Goal: Transaction & Acquisition: Obtain resource

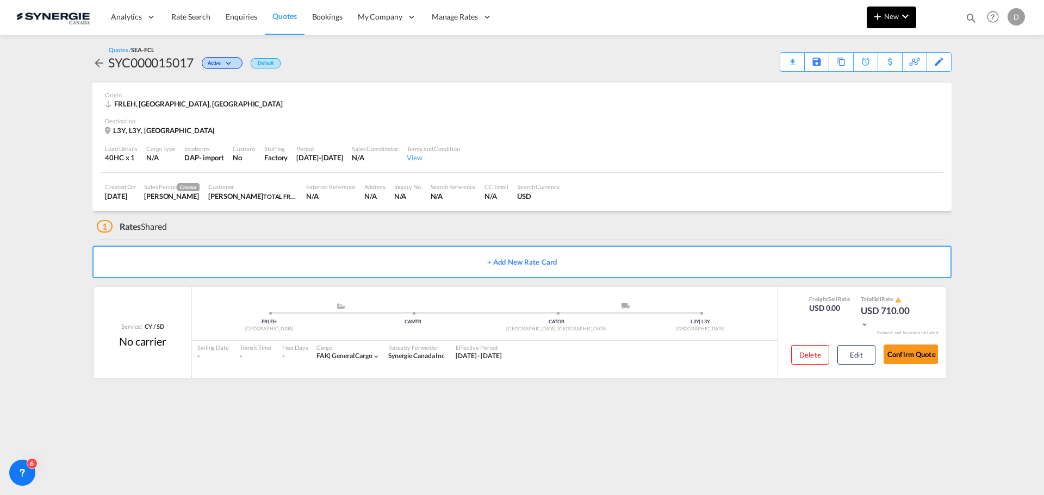
click at [891, 15] on span "New" at bounding box center [891, 16] width 41 height 9
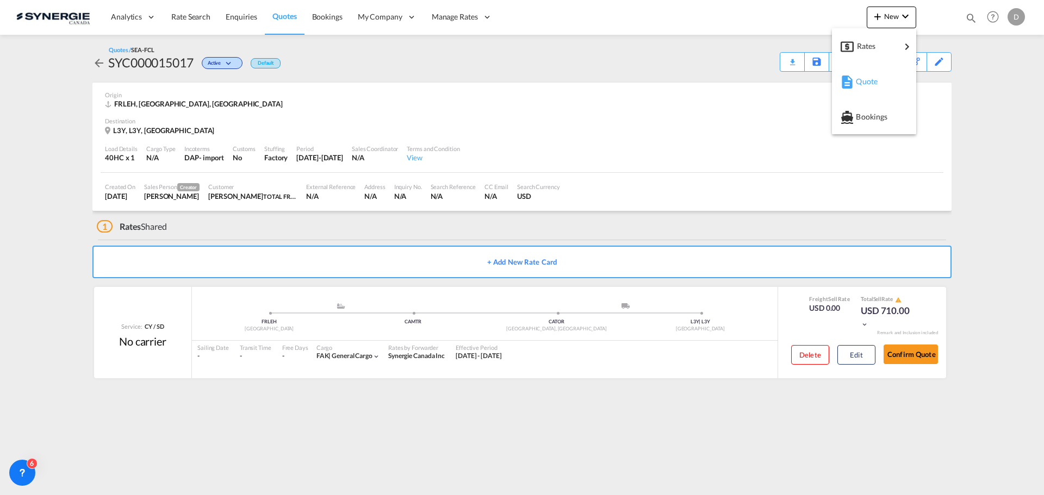
click at [868, 79] on span "Quote" at bounding box center [862, 82] width 12 height 22
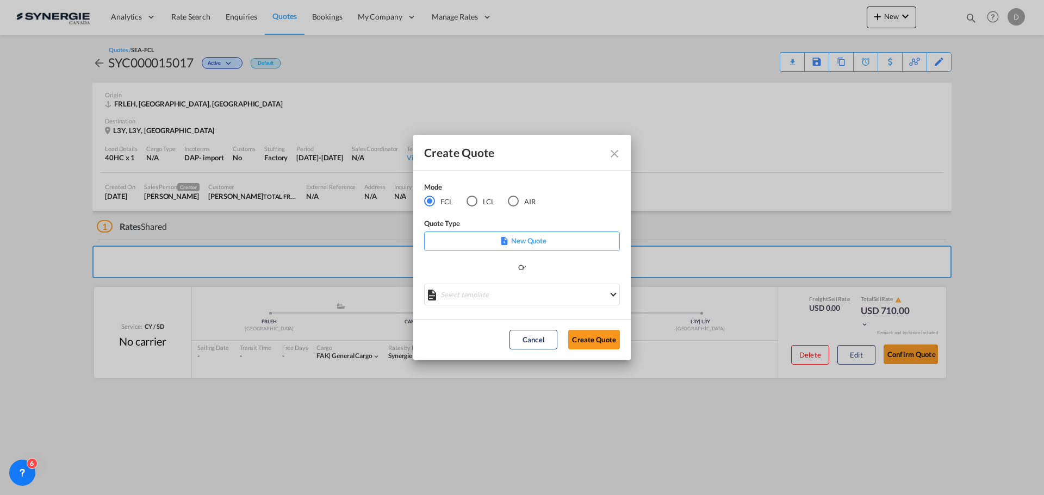
click at [559, 291] on md-select "Select template *NEW* FCL FREEHAND / DAP [PERSON_NAME] | [DATE] *NEW* Import FC…" at bounding box center [522, 295] width 196 height 22
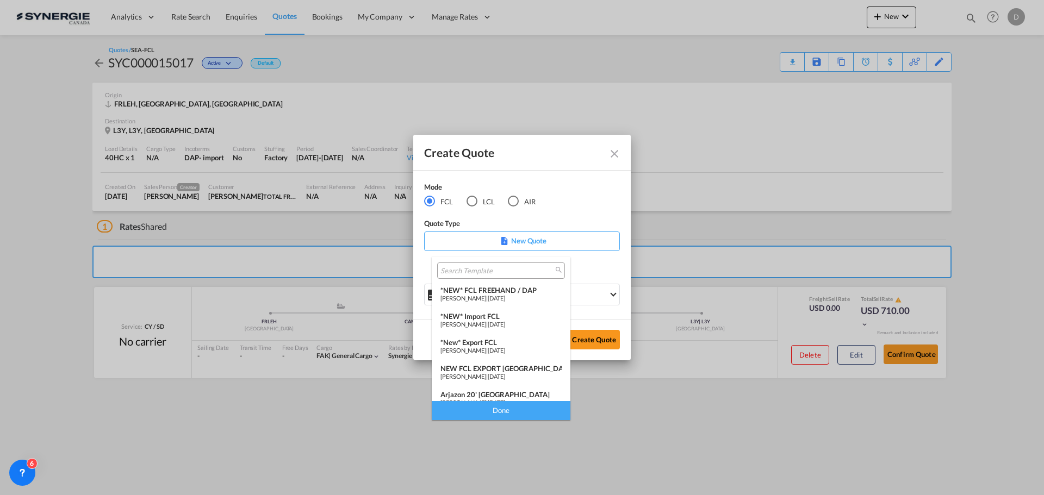
click at [515, 344] on div "*New* Export FCL" at bounding box center [500, 342] width 121 height 9
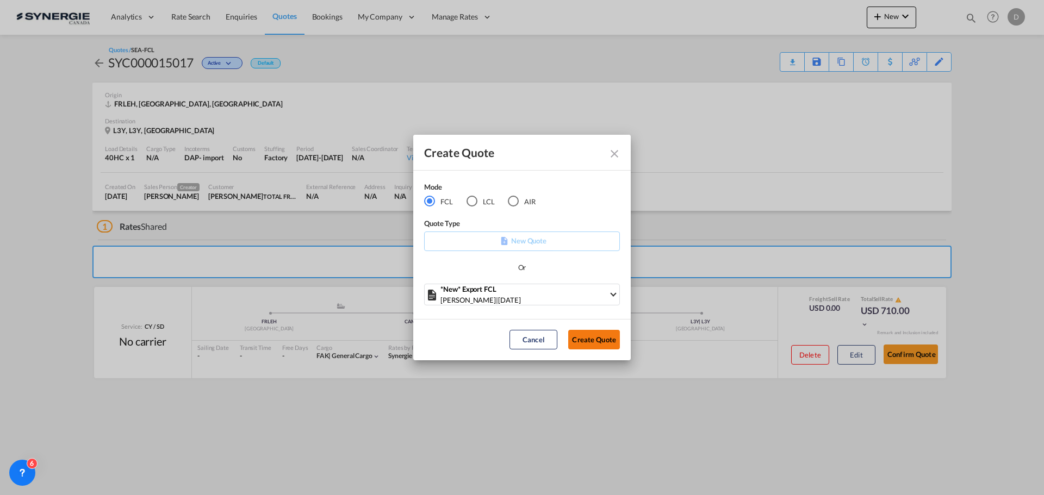
click at [598, 343] on button "Create Quote" at bounding box center [594, 340] width 52 height 20
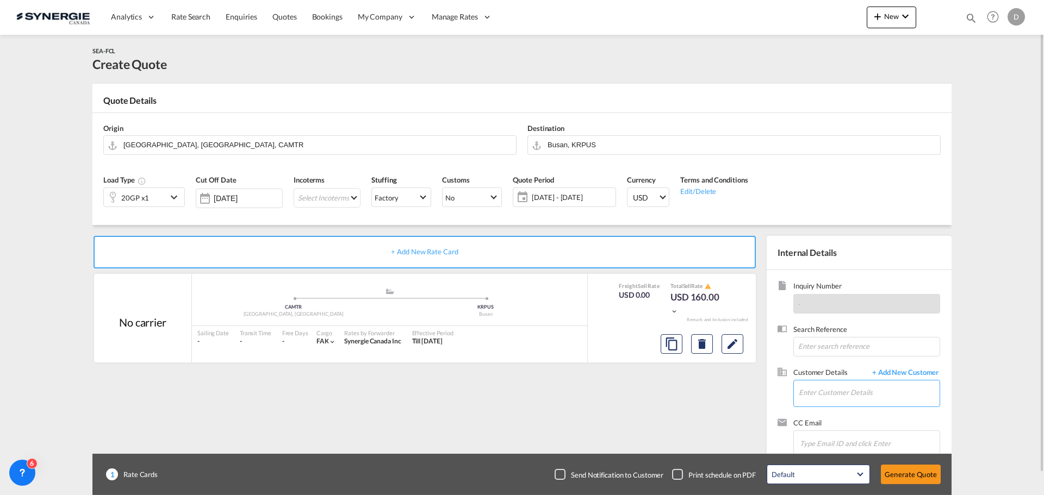
click at [807, 393] on input "Enter Customer Details" at bounding box center [869, 393] width 141 height 24
paste input "[PERSON_NAME][EMAIL_ADDRESS][DOMAIN_NAME]"
click at [820, 365] on div "[PERSON_NAME] [PERSON_NAME][EMAIL_ADDRESS][DOMAIN_NAME] | Synergie" at bounding box center [868, 365] width 141 height 29
type input "Synergie, [PERSON_NAME], [PERSON_NAME][EMAIL_ADDRESS][DOMAIN_NAME]"
click at [505, 145] on md-icon "Clear Input" at bounding box center [507, 145] width 12 height 12
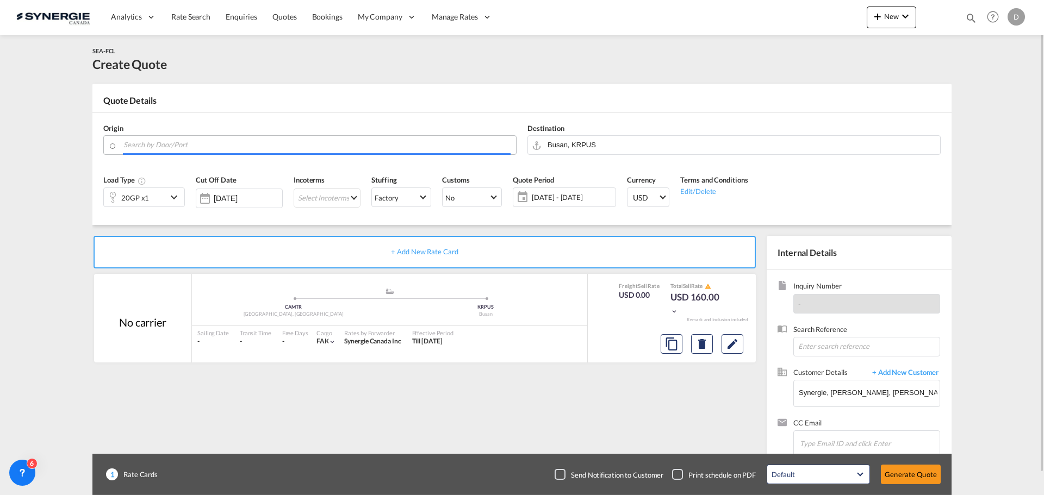
paste input "[US_STATE]"
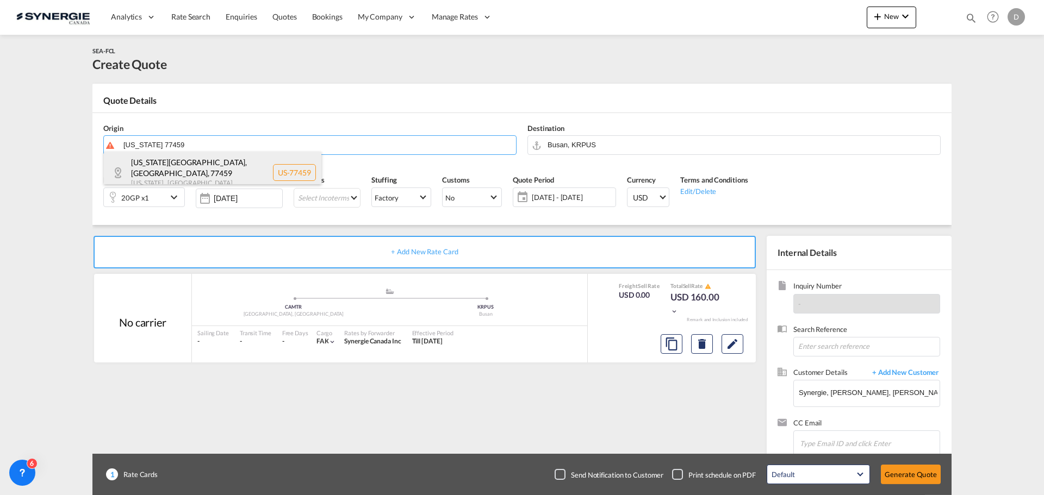
click at [232, 164] on div "[US_STATE][GEOGRAPHIC_DATA] [US_STATE] , [GEOGRAPHIC_DATA] [GEOGRAPHIC_DATA]-77…" at bounding box center [212, 172] width 217 height 41
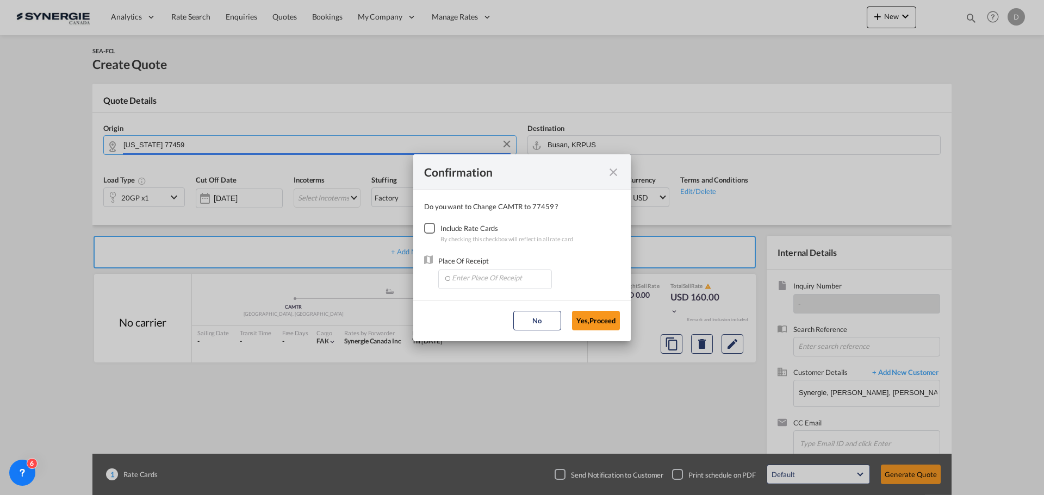
type input "US-77459, [US_STATE][GEOGRAPHIC_DATA], [GEOGRAPHIC_DATA], [US_STATE]"
click at [431, 232] on div "Checkbox No Ink" at bounding box center [429, 228] width 11 height 11
drag, startPoint x: 459, startPoint y: 278, endPoint x: 459, endPoint y: 266, distance: 12.5
click at [459, 270] on input "Enter Place Of Receipt" at bounding box center [498, 278] width 108 height 16
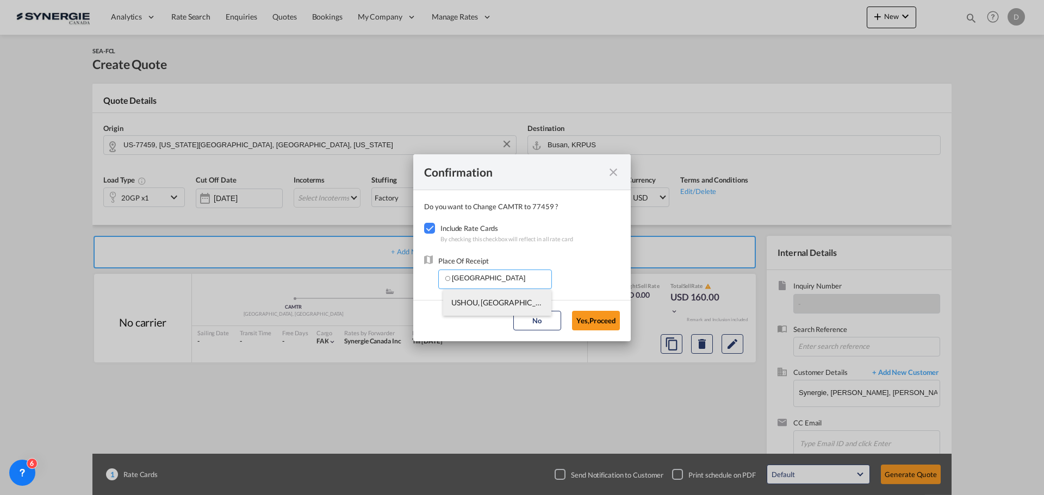
click at [474, 305] on span "USHOU, [GEOGRAPHIC_DATA], [GEOGRAPHIC_DATA], [GEOGRAPHIC_DATA], [GEOGRAPHIC_DAT…" at bounding box center [664, 302] width 426 height 9
type input "USHOU, [GEOGRAPHIC_DATA], [GEOGRAPHIC_DATA], [GEOGRAPHIC_DATA], [GEOGRAPHIC_DAT…"
click at [601, 319] on button "Yes,Proceed" at bounding box center [596, 321] width 48 height 20
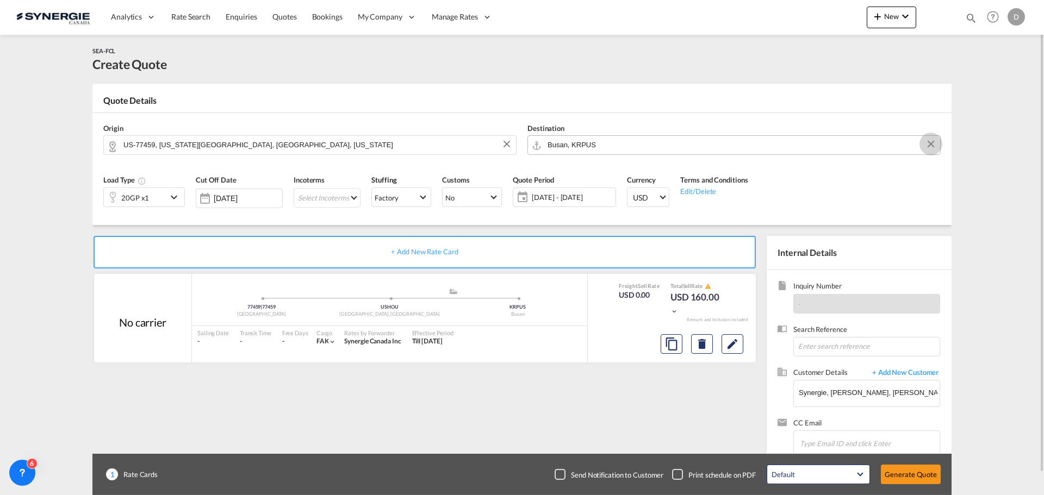
click at [930, 142] on button "Clear Input" at bounding box center [931, 144] width 16 height 16
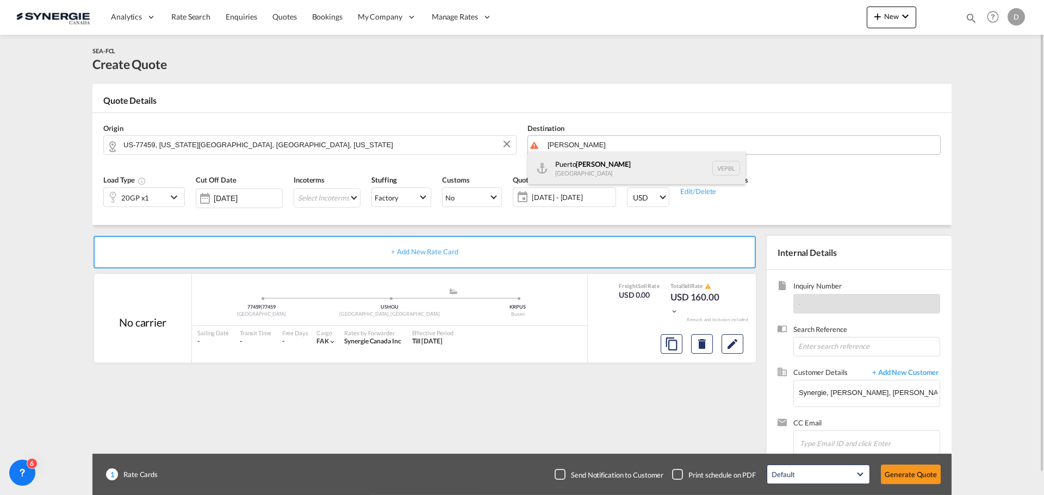
click at [600, 176] on div "[GEOGRAPHIC_DATA][PERSON_NAME] [GEOGRAPHIC_DATA] VEPBL" at bounding box center [636, 168] width 217 height 33
type input "[GEOGRAPHIC_DATA][PERSON_NAME], VEPBL"
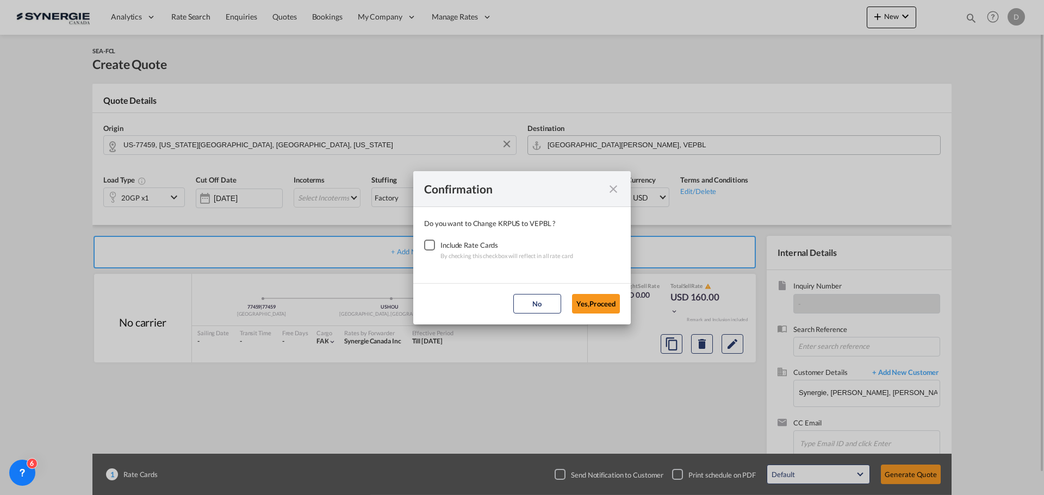
click at [426, 243] on div "Checkbox No Ink" at bounding box center [429, 245] width 11 height 11
drag, startPoint x: 611, startPoint y: 313, endPoint x: 606, endPoint y: 309, distance: 6.6
click at [611, 313] on button "Yes,Proceed" at bounding box center [596, 304] width 48 height 20
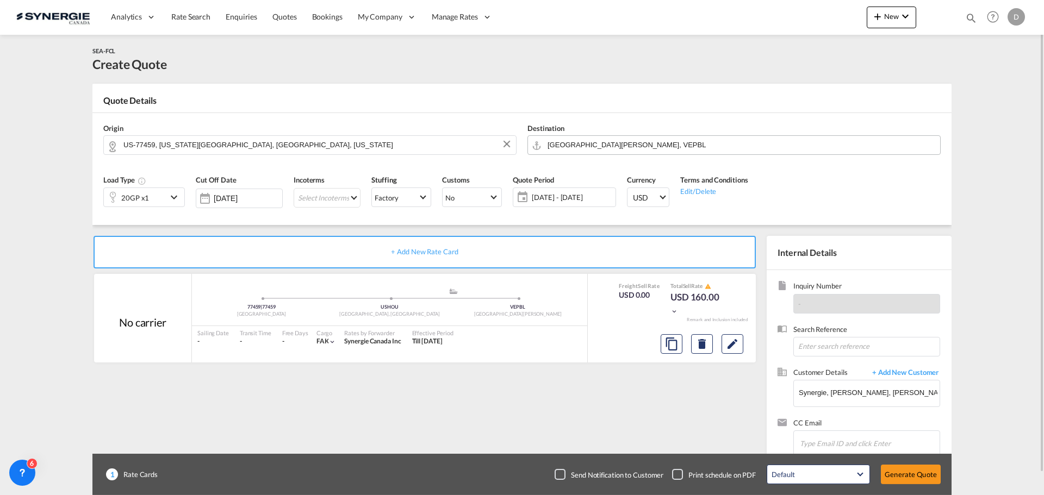
click at [169, 198] on md-icon "icon-chevron-down" at bounding box center [175, 197] width 16 height 13
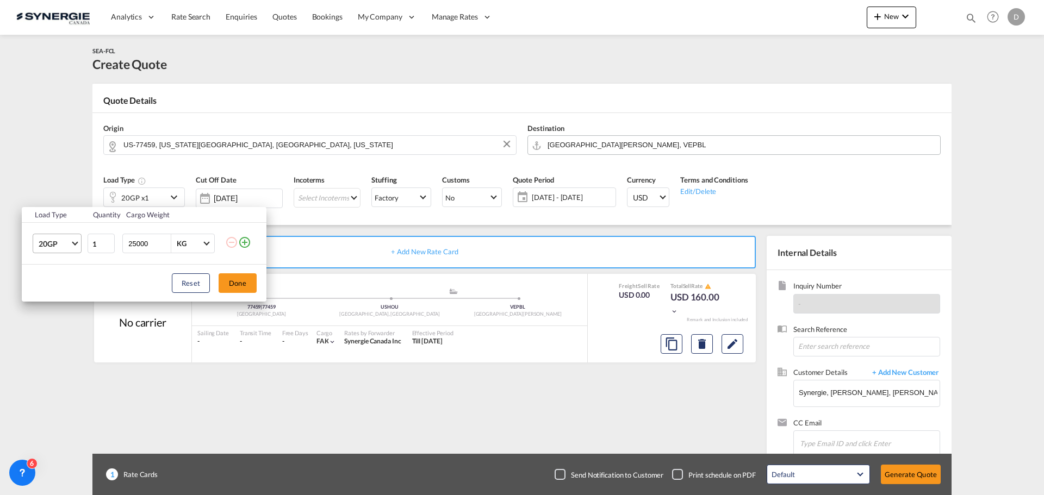
click at [67, 240] on span "20GP" at bounding box center [55, 244] width 32 height 11
click at [55, 293] on div "40HC" at bounding box center [49, 296] width 20 height 11
click at [164, 244] on input "24999" at bounding box center [148, 243] width 43 height 18
drag, startPoint x: 154, startPoint y: 244, endPoint x: 89, endPoint y: 246, distance: 65.8
click at [89, 246] on tr "40HC 1 24999 KG KG" at bounding box center [144, 244] width 245 height 42
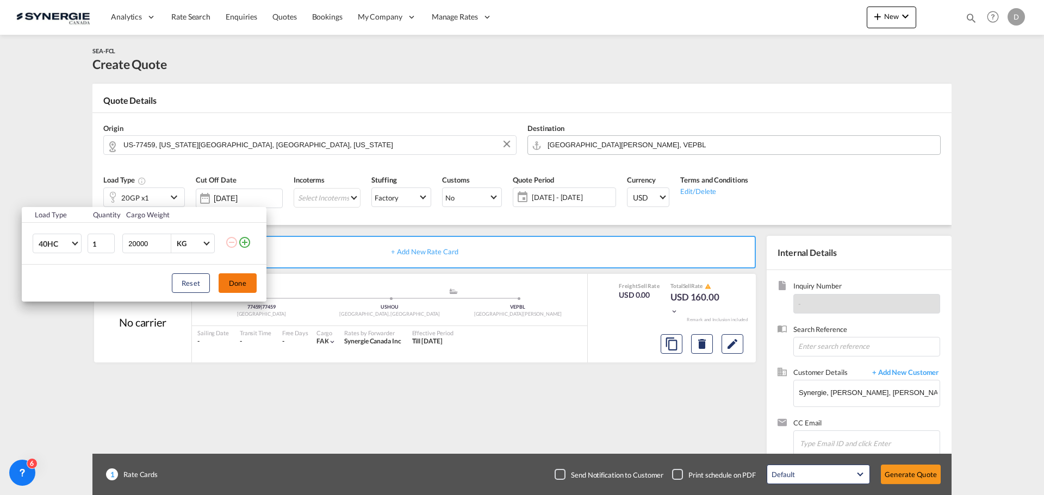
type input "20000"
click at [245, 279] on button "Done" at bounding box center [238, 283] width 38 height 20
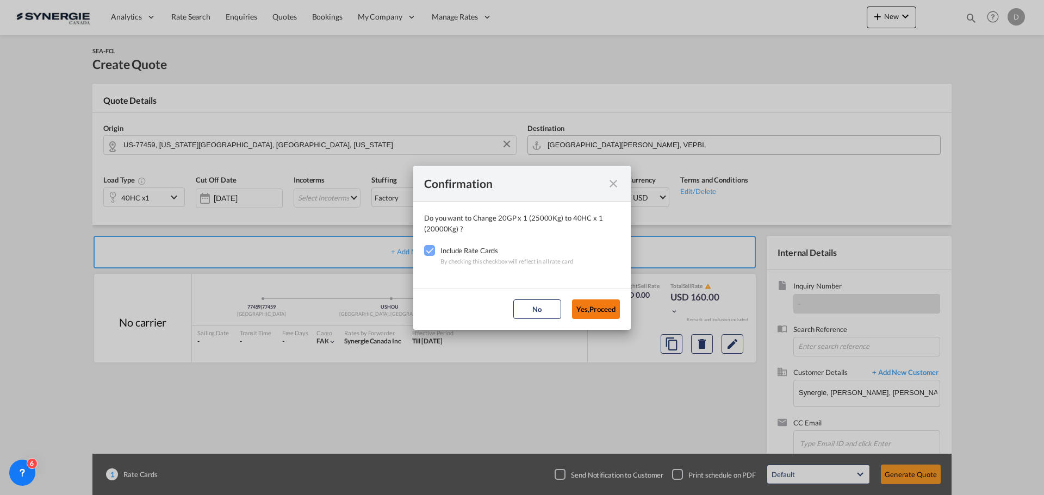
click at [595, 313] on button "Yes,Proceed" at bounding box center [596, 310] width 48 height 20
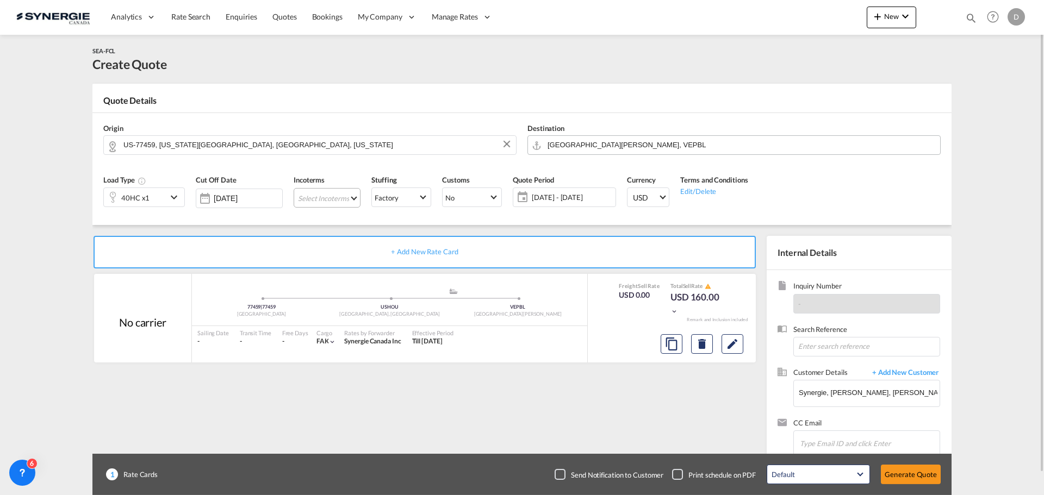
click at [306, 200] on md-select "Select Incoterms DAP - import Delivered at Place DDP - export Delivery Duty Pai…" at bounding box center [327, 198] width 67 height 20
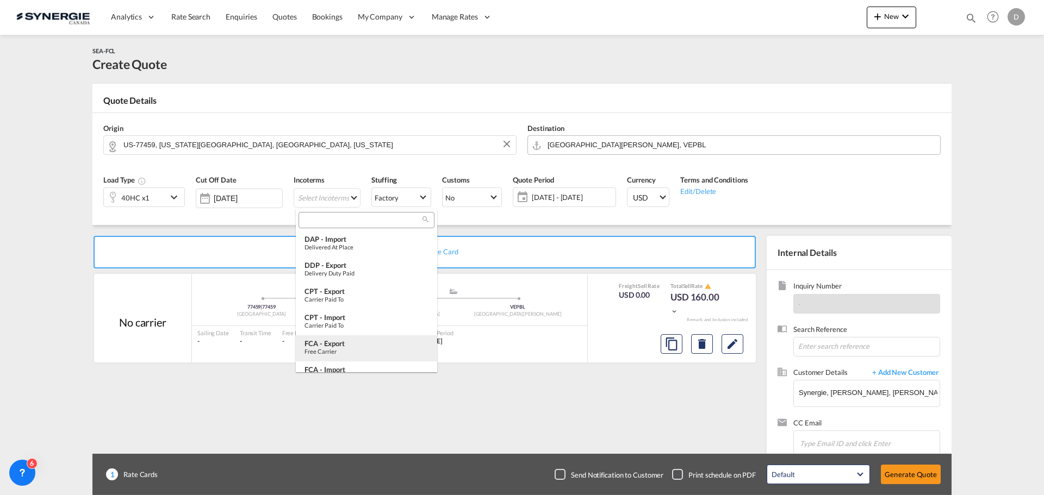
click at [360, 343] on div "FCA - export" at bounding box center [366, 343] width 124 height 9
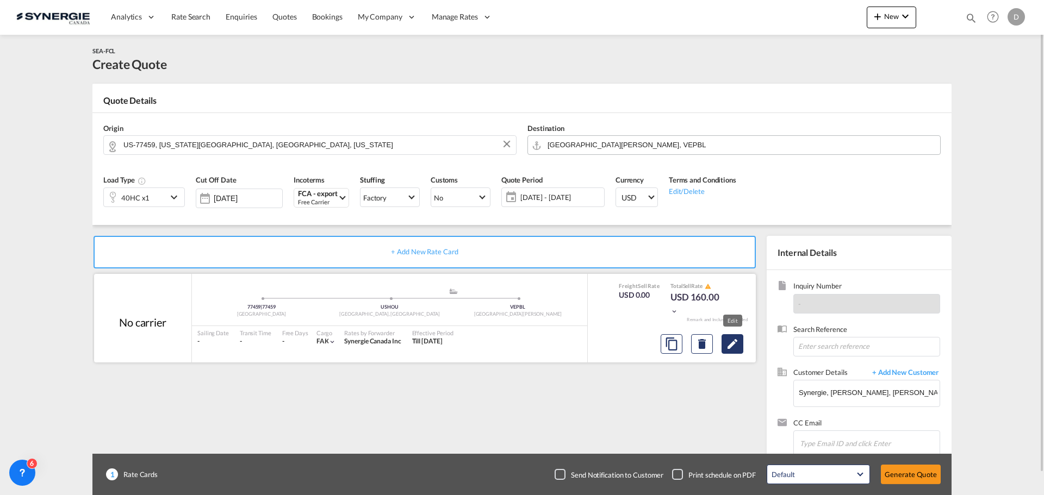
click at [732, 350] on md-icon "Edit" at bounding box center [732, 344] width 13 height 13
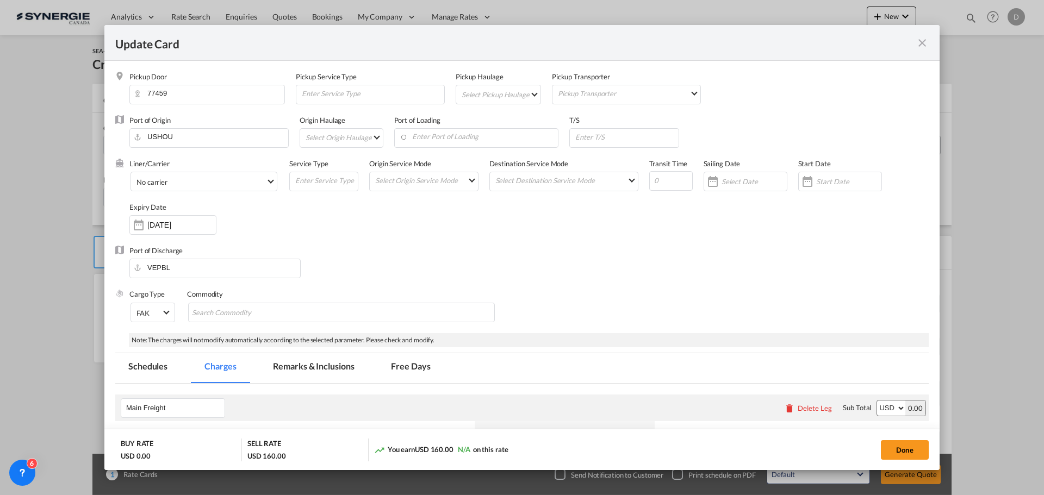
click at [530, 93] on md-select "Select Pickup Haulage rail road barge truck unspecified not available" at bounding box center [501, 93] width 80 height 17
click at [486, 122] on md-option "road" at bounding box center [499, 120] width 96 height 26
click at [488, 132] on input "Enter Port of Loading" at bounding box center [479, 137] width 159 height 16
click at [446, 152] on div "[GEOGRAPHIC_DATA], [GEOGRAPHIC_DATA]" at bounding box center [504, 156] width 202 height 10
type input "[GEOGRAPHIC_DATA], [GEOGRAPHIC_DATA], USHOU"
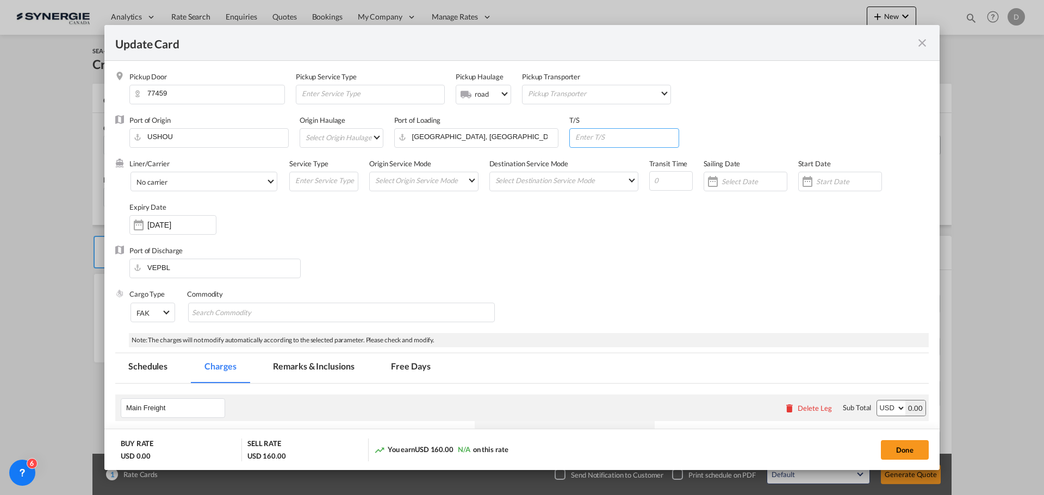
click at [618, 139] on input "Update Card Pickup ..." at bounding box center [626, 137] width 104 height 16
paste input "[GEOGRAPHIC_DATA] ([GEOGRAPHIC_DATA]), [GEOGRAPHIC_DATA]"
type input "[GEOGRAPHIC_DATA] ([GEOGRAPHIC_DATA]), [GEOGRAPHIC_DATA]"
drag, startPoint x: 656, startPoint y: 177, endPoint x: 646, endPoint y: 172, distance: 10.5
click at [654, 176] on input "Update Card Pickup ..." at bounding box center [670, 181] width 43 height 20
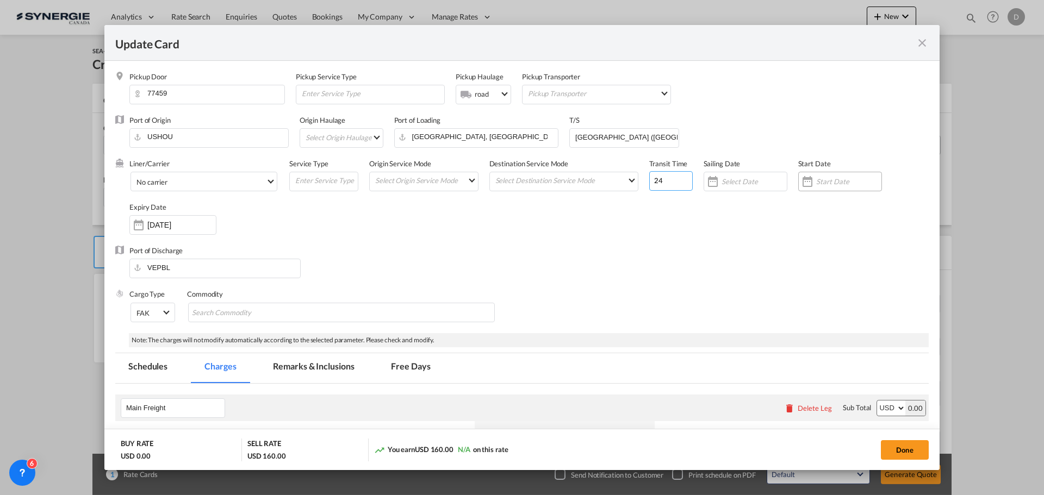
type input "24"
click at [800, 179] on div "Update Card Pickup ..." at bounding box center [807, 182] width 17 height 22
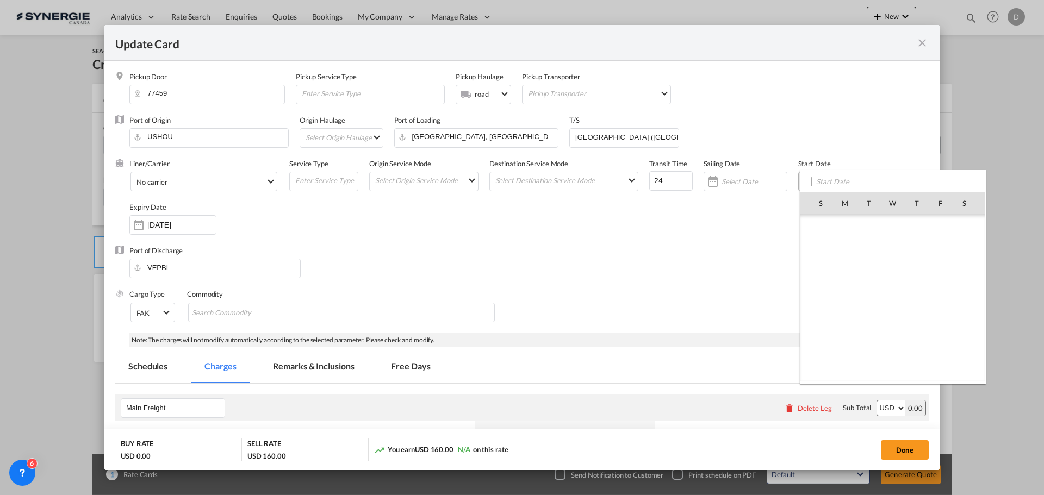
scroll to position [251865, 0]
click at [894, 326] on span "24" at bounding box center [892, 322] width 23 height 23
type input "[DATE]"
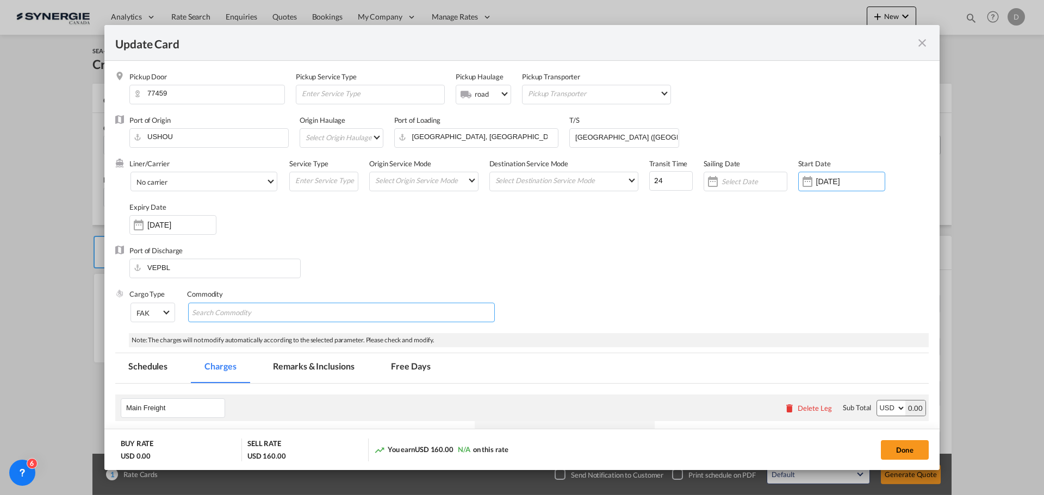
click at [321, 308] on md-chips-wrap "Chips container with autocompletion. Enter the text area, type text to search, …" at bounding box center [341, 313] width 307 height 20
click at [271, 310] on input "Chips input." at bounding box center [242, 312] width 100 height 17
paste input "Fitness Equipment"
type input "Fitness Equipment"
click at [421, 245] on div "Liner/Carrier No carrier Atlantic Container Line (ACL) [PERSON_NAME] Transport …" at bounding box center [528, 202] width 799 height 87
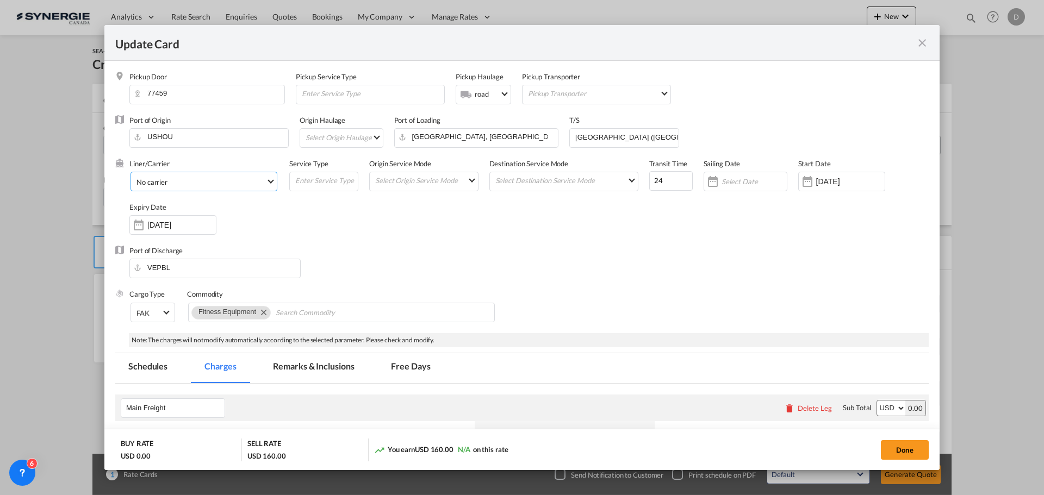
click at [262, 183] on span "No carrier" at bounding box center [200, 182] width 129 height 10
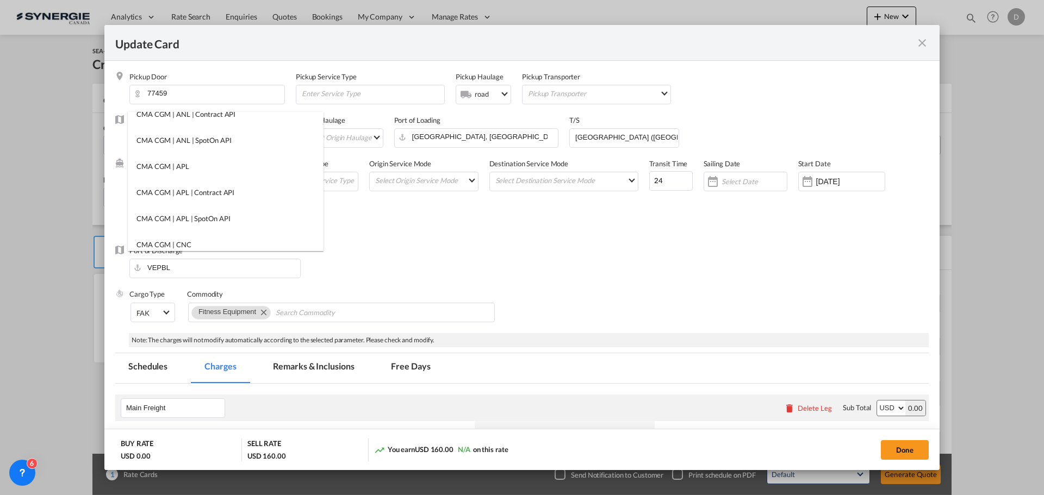
scroll to position [0, 0]
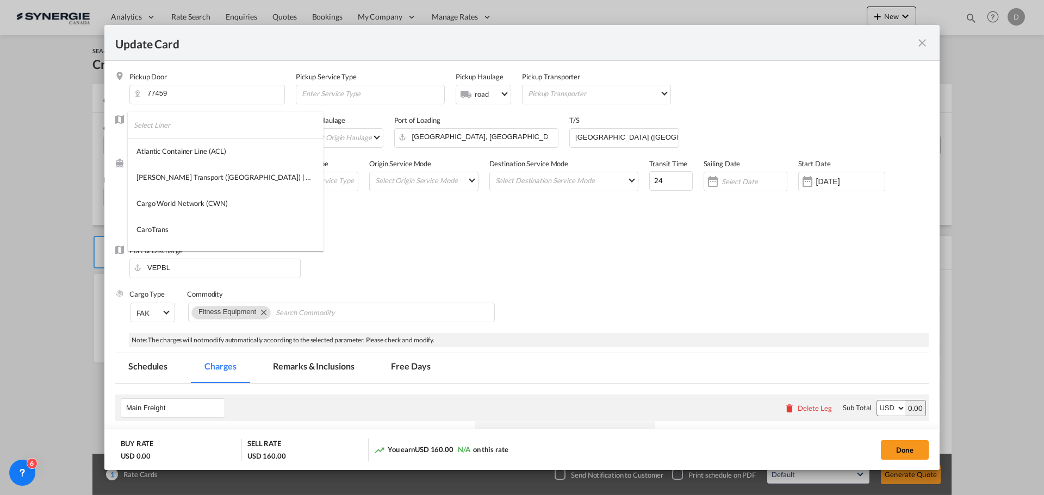
click at [187, 128] on input "search" at bounding box center [229, 125] width 190 height 26
type input "hapag"
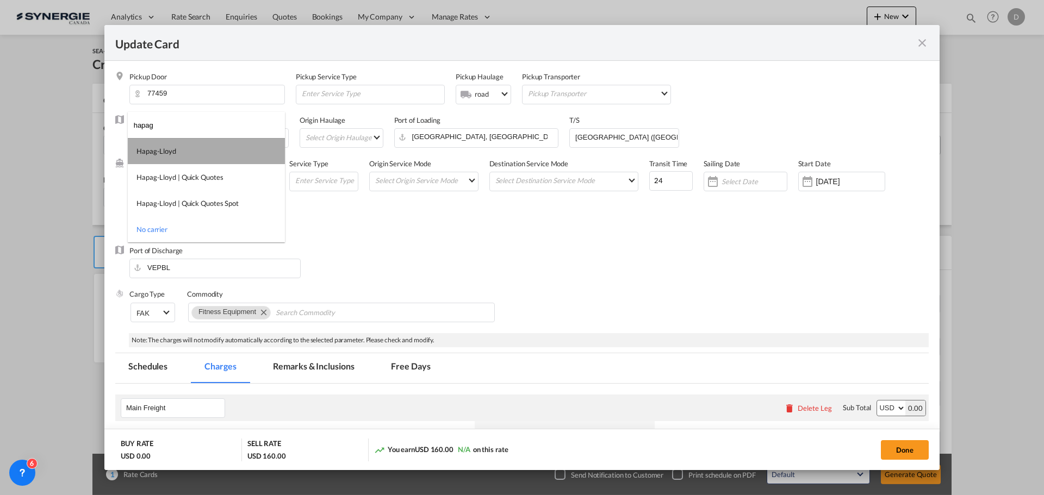
click at [189, 153] on md-option "Hapag-Lloyd" at bounding box center [206, 151] width 157 height 26
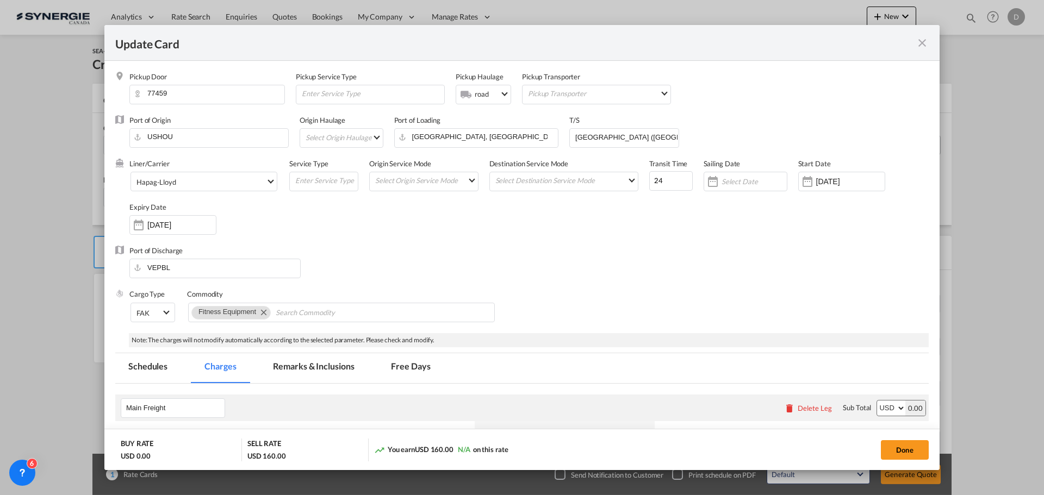
click at [430, 252] on div "Port of Discharge VEPBL" at bounding box center [521, 267] width 813 height 43
click at [457, 184] on md-select "Select Origin Service Mode SD [GEOGRAPHIC_DATA]" at bounding box center [426, 179] width 104 height 15
drag, startPoint x: 415, startPoint y: 175, endPoint x: 511, endPoint y: 200, distance: 98.8
click at [415, 175] on md-option "SD" at bounding box center [424, 180] width 120 height 26
click at [546, 185] on md-select "Select Destination Service Mode SD [GEOGRAPHIC_DATA]" at bounding box center [566, 179] width 144 height 15
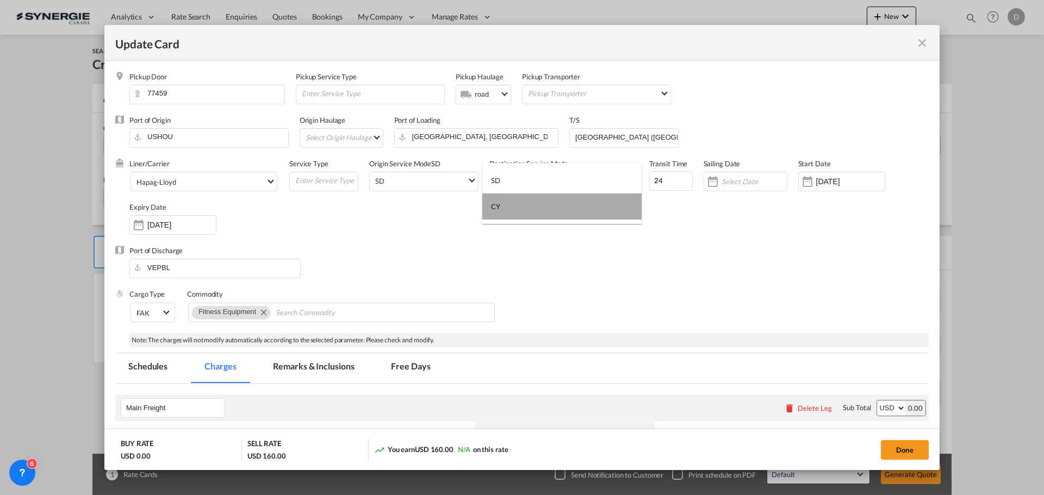
click at [517, 210] on md-option "CY" at bounding box center [561, 207] width 159 height 26
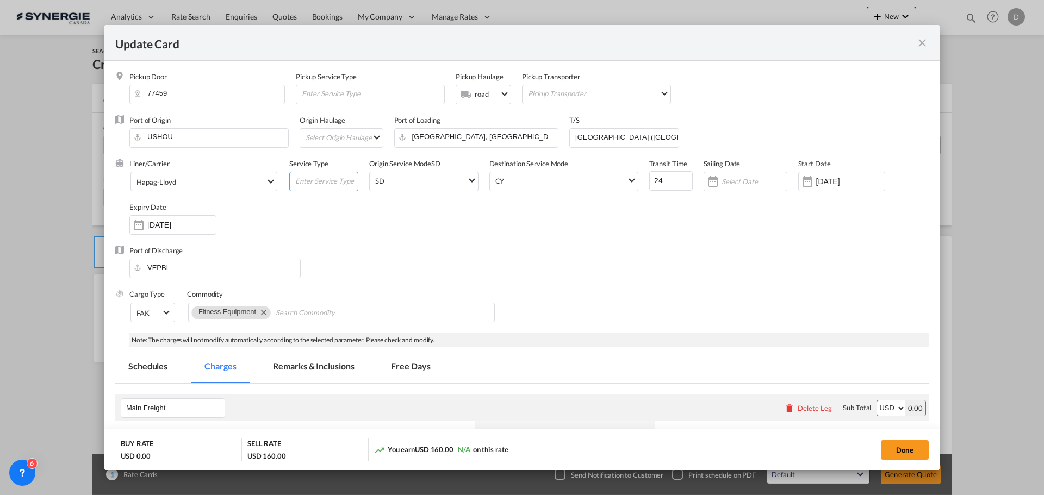
click at [338, 183] on input "Update Card Pickup ..." at bounding box center [326, 180] width 64 height 16
type input "Transhipment"
click at [419, 239] on div "Liner/Carrier Hapag-[PERSON_NAME] Service Type Transhipment Origin Service Mode…" at bounding box center [528, 202] width 799 height 87
click at [731, 252] on div "Port of Discharge VEPBL" at bounding box center [521, 267] width 813 height 43
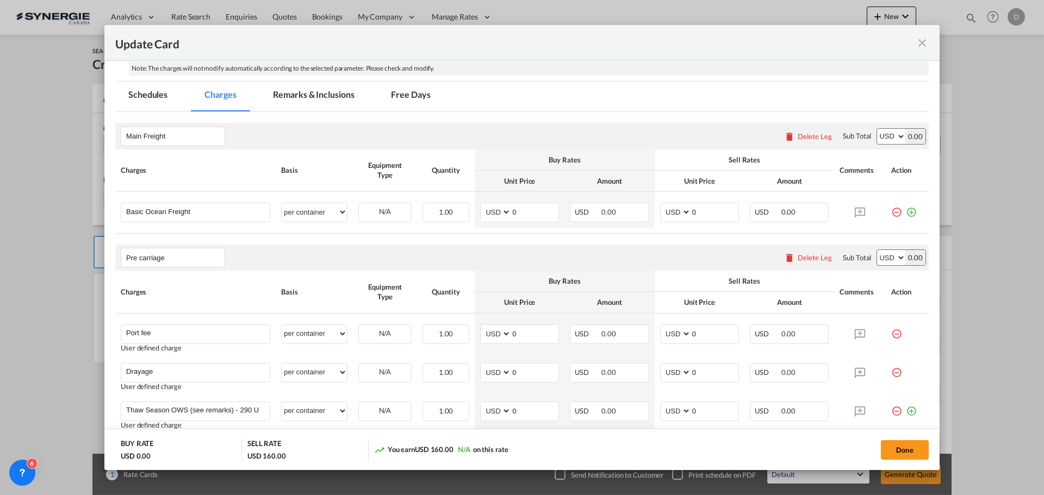
scroll to position [326, 0]
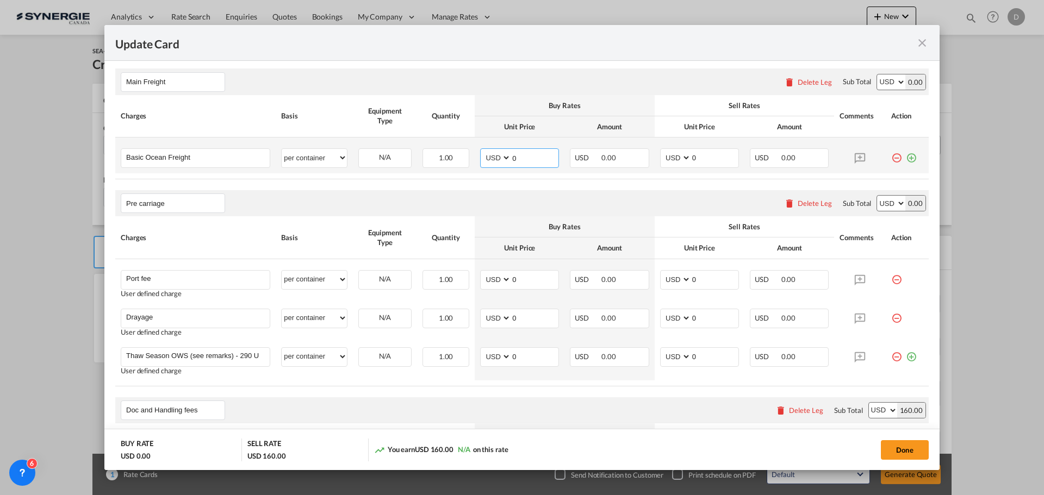
drag, startPoint x: 509, startPoint y: 159, endPoint x: 522, endPoint y: 161, distance: 13.3
click at [519, 160] on input "0" at bounding box center [534, 157] width 47 height 16
type input "3739"
type input "4050"
click at [510, 193] on div "Pre carriage Please enter leg name Leg Name Already Exists Delete Leg Sub Total…" at bounding box center [521, 203] width 813 height 26
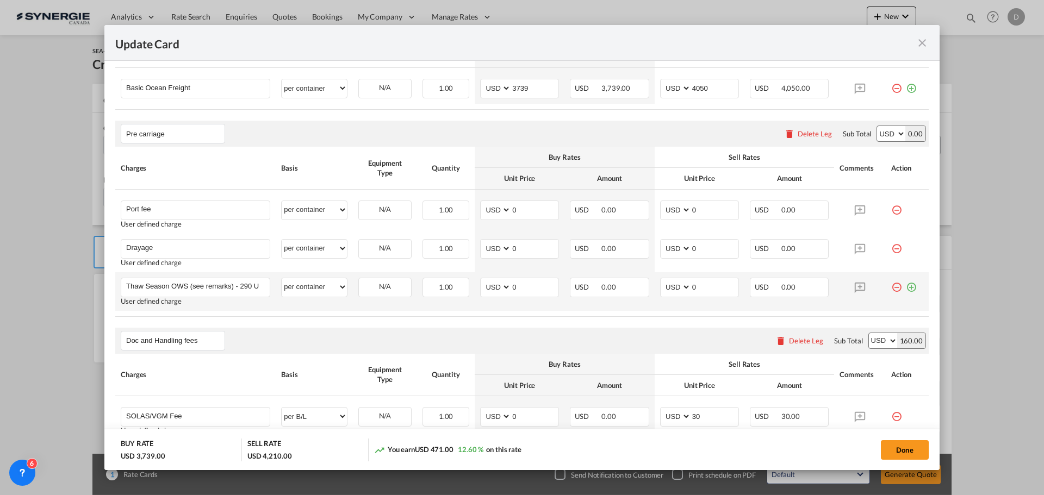
scroll to position [381, 0]
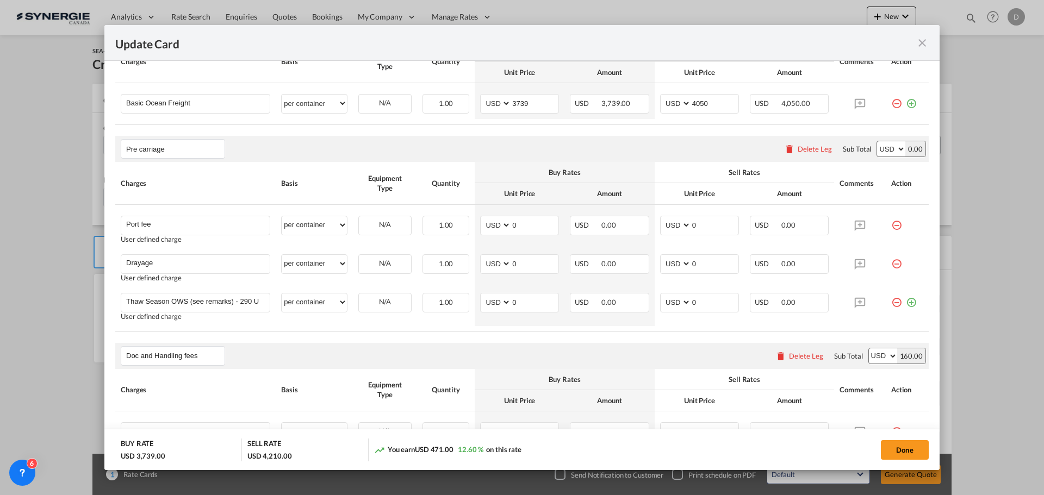
click at [804, 152] on div "Delete Leg" at bounding box center [815, 149] width 34 height 9
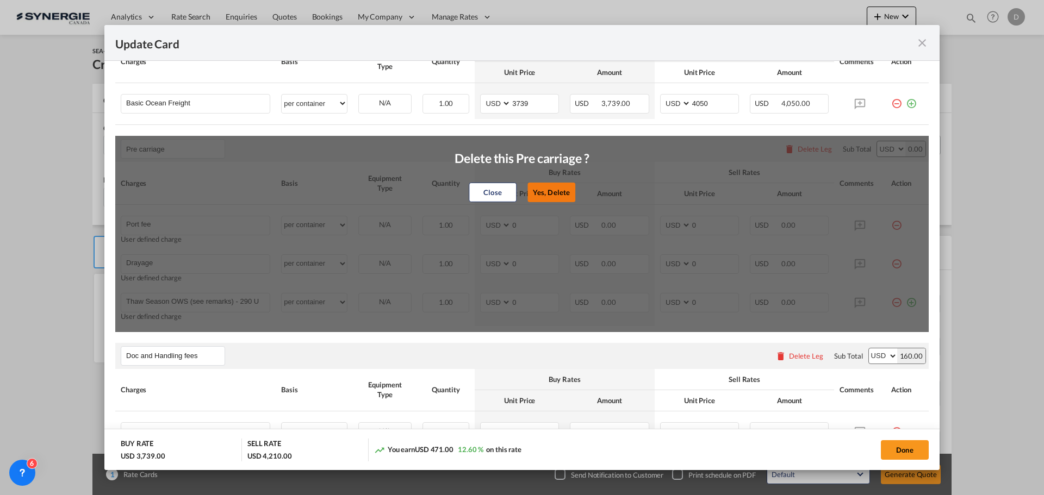
click at [567, 192] on button "Yes, Delete" at bounding box center [551, 193] width 48 height 20
type input "Doc and Handling fees"
type input "SOLAS/VGM Fee"
select select "per B/L"
type input "30"
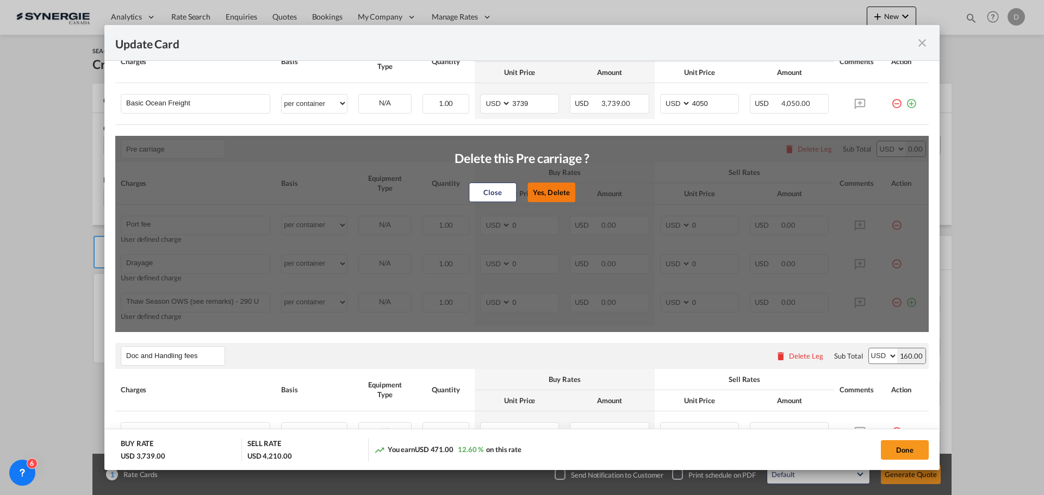
type input "B13 Export declaration"
select select "per B/L"
type input "35"
type input "Doc fee"
select select "per B/L"
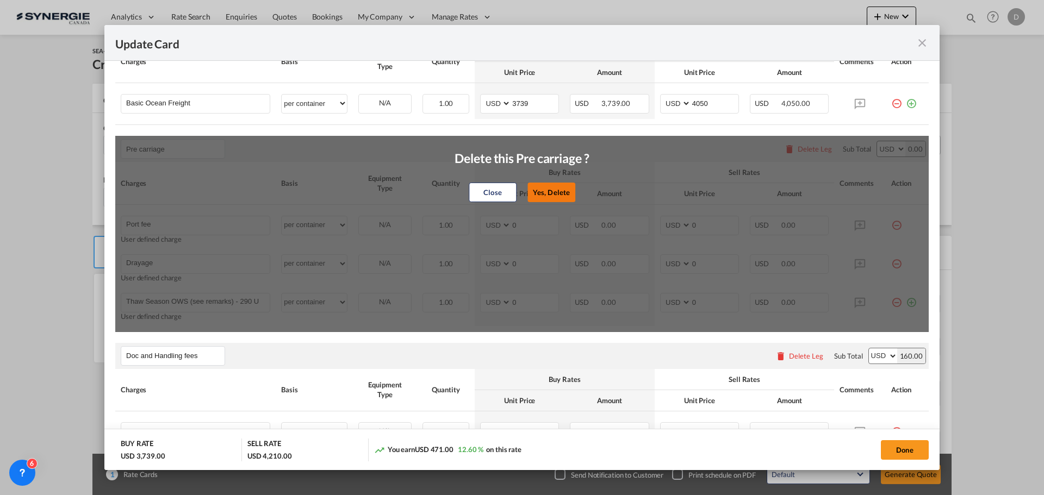
type input "30"
type input "Cargo Coverage"
type input "Cargo Coverage - Rate to be confirmed depending on commodity and value Min 50 U…"
select select "per shipment"
type input "0"
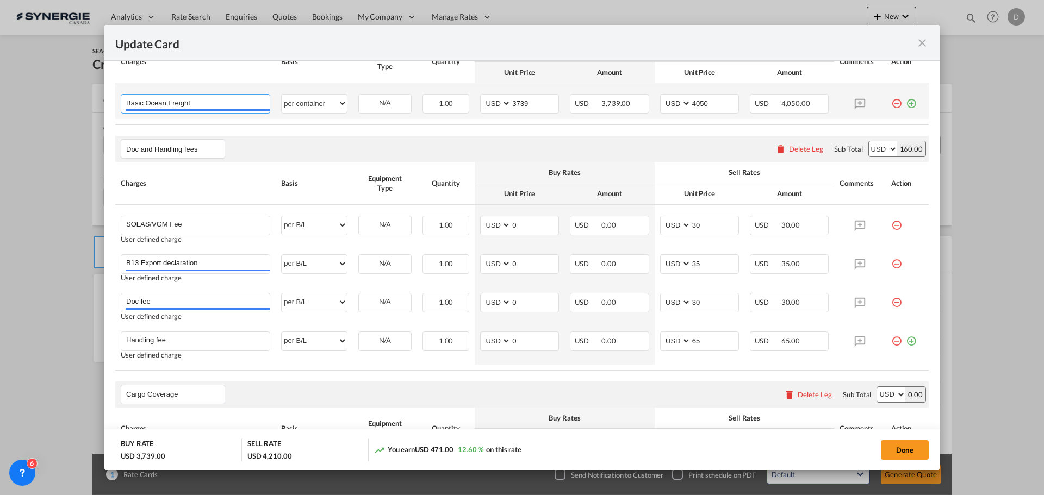
click at [225, 106] on input "Basic Ocean Freight" at bounding box center [198, 103] width 144 height 16
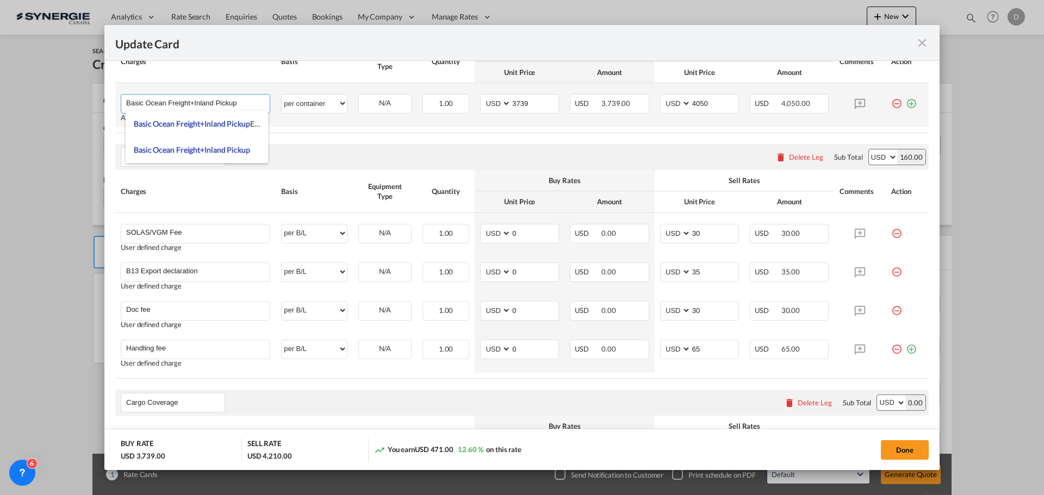
type input "Basic Ocean Freight+Inland Pickup"
click at [326, 127] on td "per equipment per container per B/L per shipping bill per shipment % on freight…" at bounding box center [314, 105] width 77 height 44
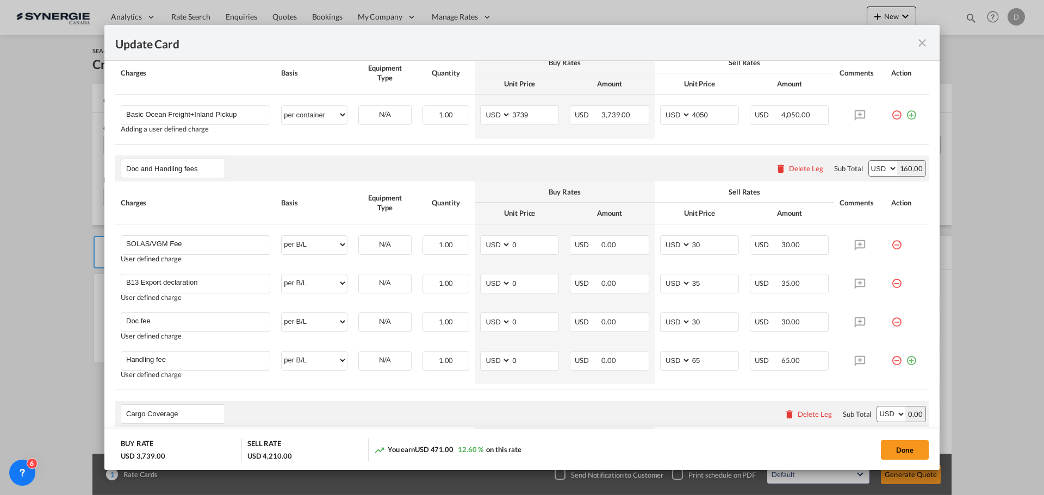
scroll to position [206, 0]
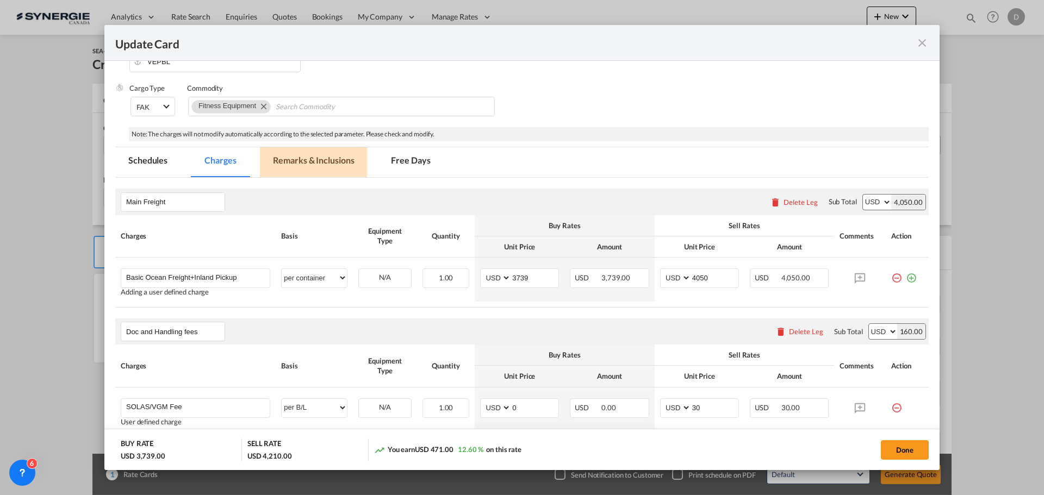
click at [296, 154] on md-tab-item "Remarks & Inclusions" at bounding box center [313, 162] width 107 height 30
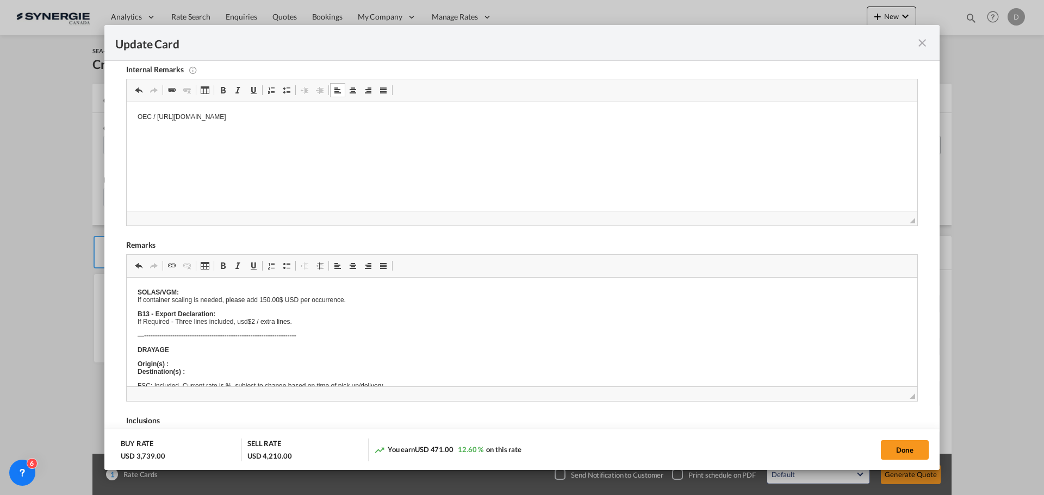
scroll to position [349, 0]
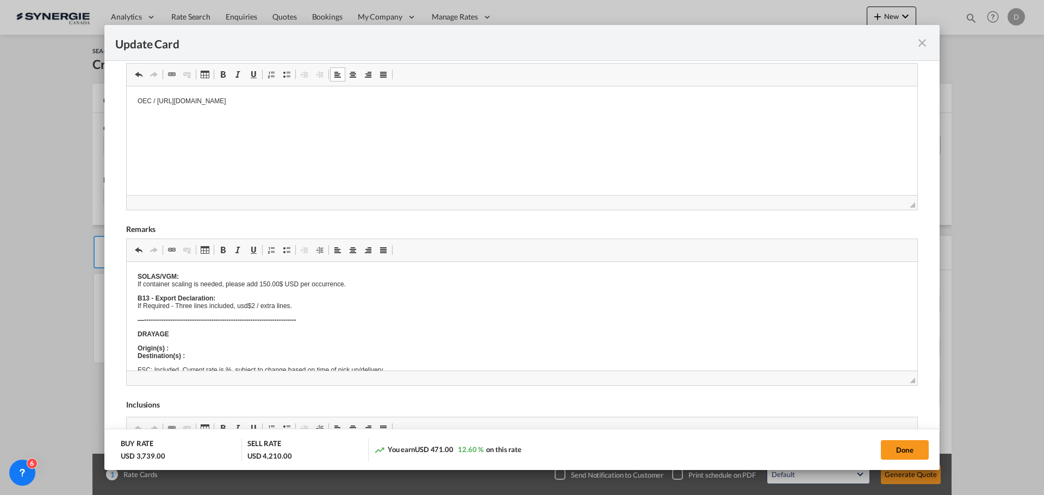
click at [869, 452] on div "Done" at bounding box center [773, 450] width 312 height 22
click at [897, 450] on button "Done" at bounding box center [905, 450] width 48 height 20
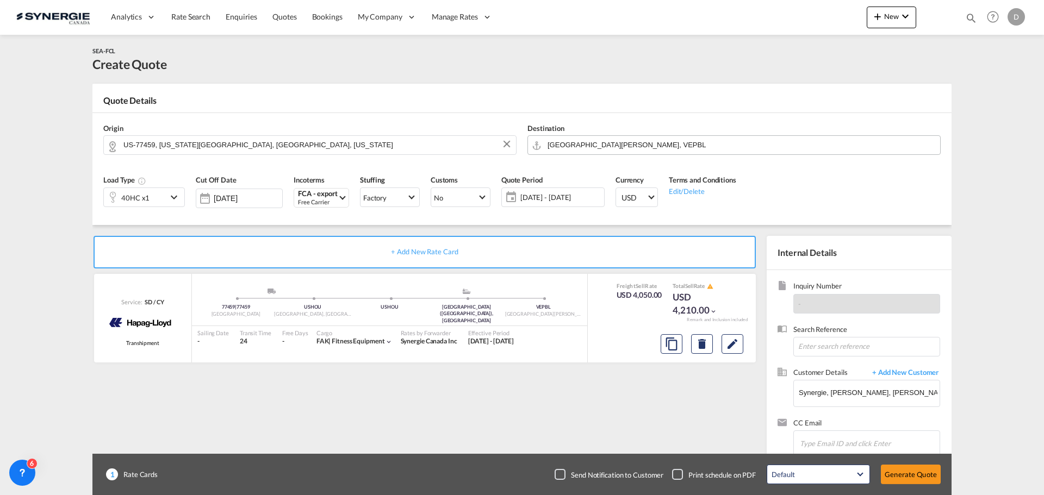
type input "[DATE]"
click at [732, 349] on md-icon "Edit" at bounding box center [732, 344] width 13 height 13
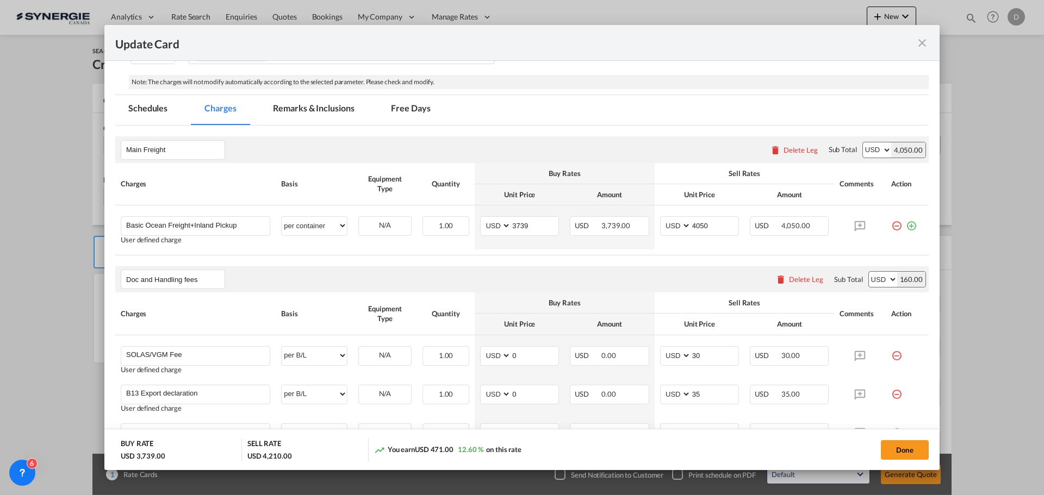
scroll to position [217, 0]
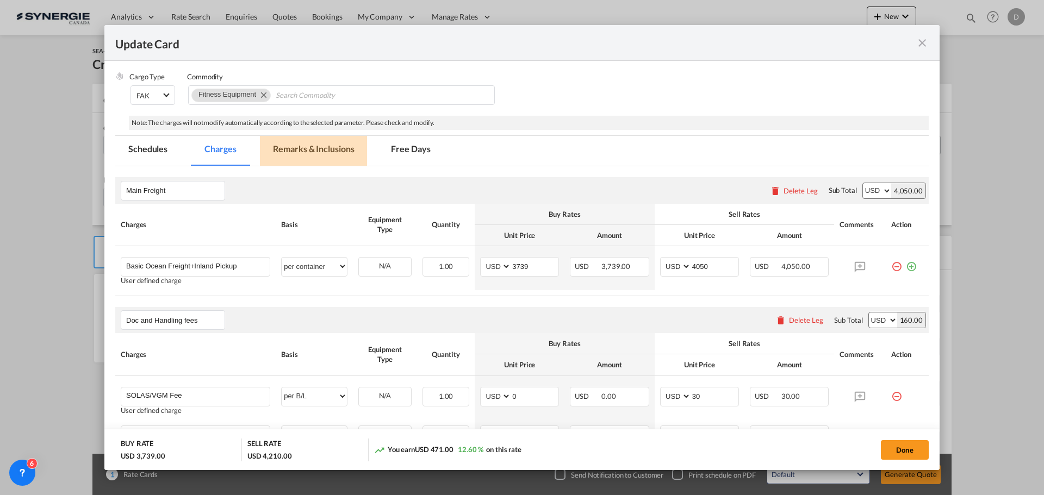
click at [295, 147] on md-tab-item "Remarks & Inclusions" at bounding box center [313, 151] width 107 height 30
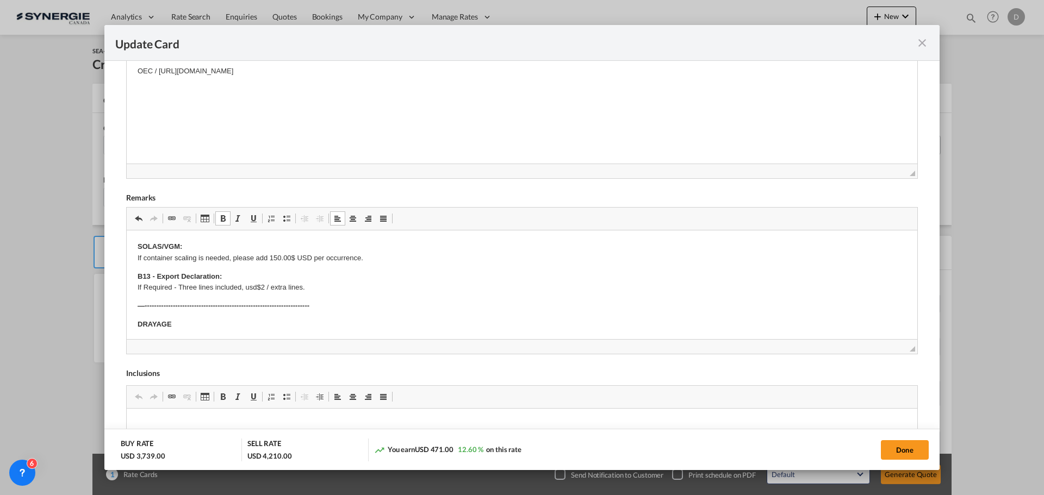
scroll to position [54, 0]
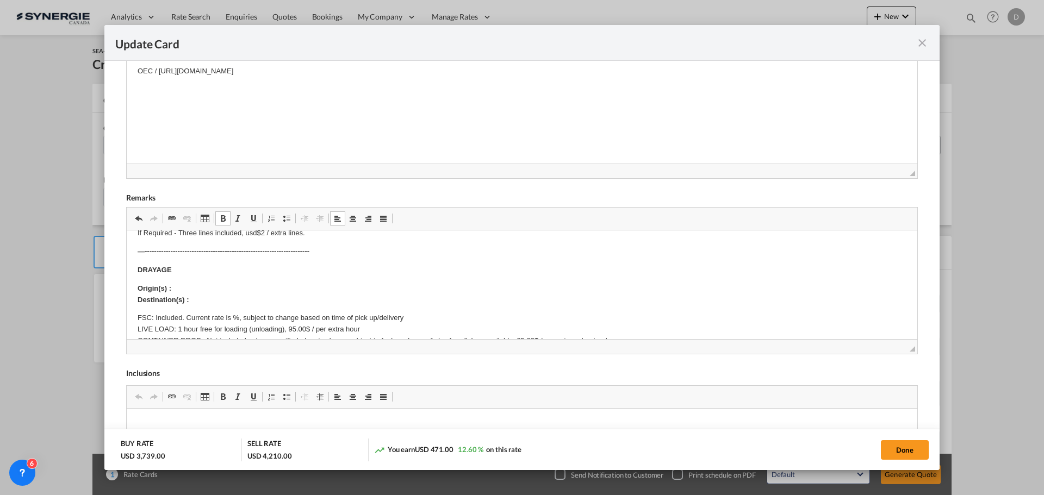
click at [199, 293] on p "Origin(s) : Destination(s) :" at bounding box center [522, 294] width 769 height 23
click at [200, 299] on p "Origin(s) : [STREET_ADDRESS][US_STATE][US_STATE] ​​​​​​​ Destination(s) :" at bounding box center [522, 294] width 769 height 23
click at [406, 283] on p "Origin(s) : [STREET_ADDRESS][US_STATE][US_STATE] Destination(s) : [GEOGRAPHIC_D…" at bounding box center [522, 294] width 769 height 23
click at [315, 289] on p "Origin(s) : [STREET_ADDRESS][US_STATE][US_STATE] Destination(s) : [GEOGRAPHIC_D…" at bounding box center [522, 294] width 769 height 23
drag, startPoint x: 324, startPoint y: 286, endPoint x: 175, endPoint y: 284, distance: 149.0
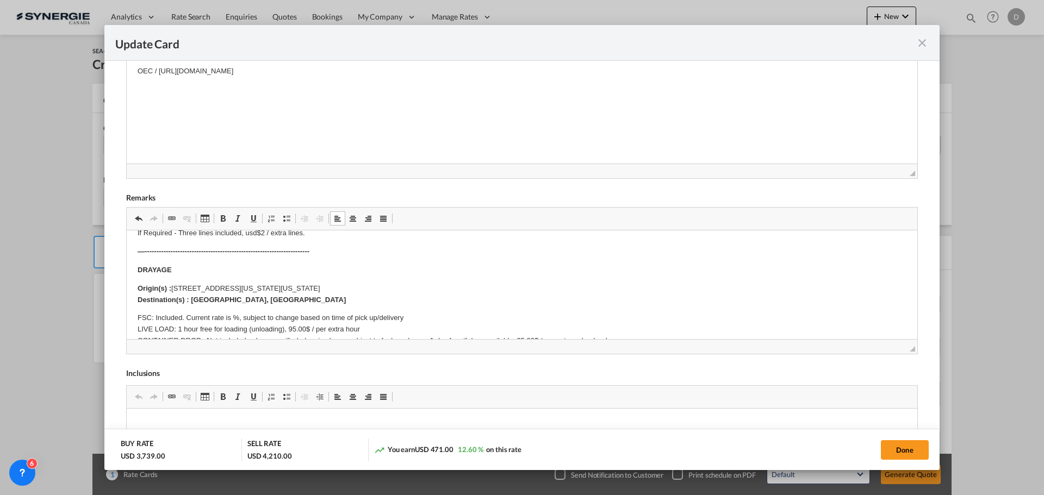
click at [175, 284] on p "Origin(s) : [STREET_ADDRESS][US_STATE][US_STATE] Destination(s) : [GEOGRAPHIC_D…" at bounding box center [522, 294] width 769 height 23
click at [224, 217] on span "Update Card Pickup ..." at bounding box center [223, 218] width 9 height 9
drag, startPoint x: 395, startPoint y: 271, endPoint x: 388, endPoint y: 267, distance: 8.3
click at [391, 269] on p "DRAYAGE" at bounding box center [522, 270] width 769 height 11
click at [890, 445] on button "Done" at bounding box center [905, 450] width 48 height 20
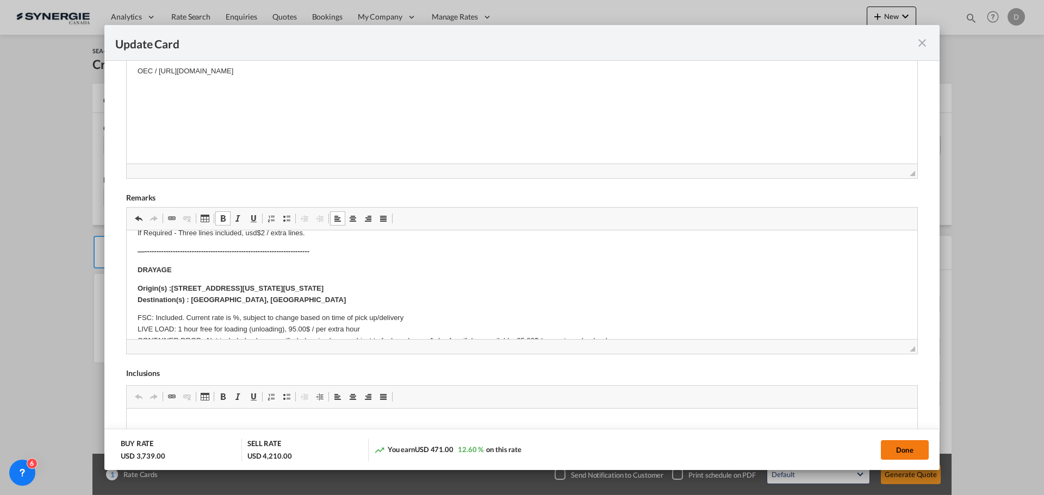
type input "[DATE]"
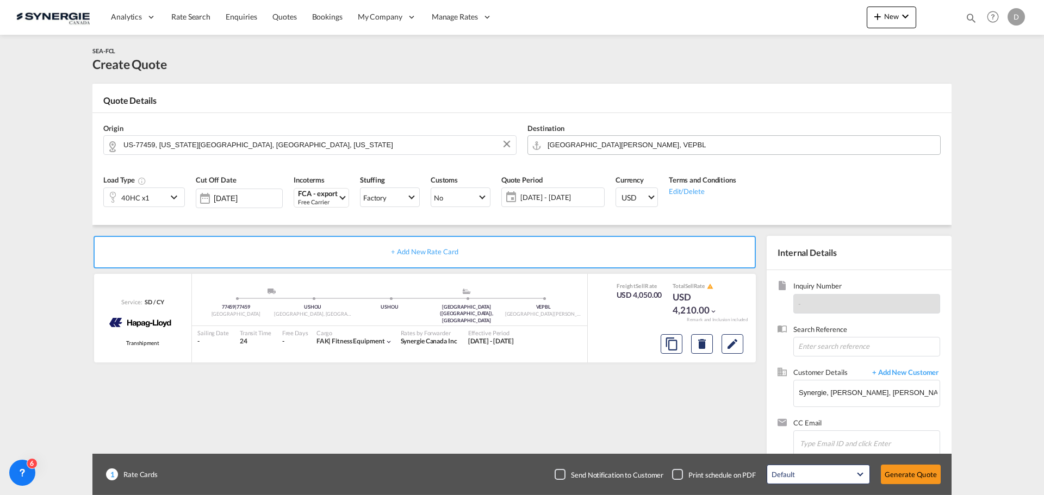
scroll to position [166, 0]
click at [923, 481] on button "Generate Quote" at bounding box center [911, 475] width 60 height 20
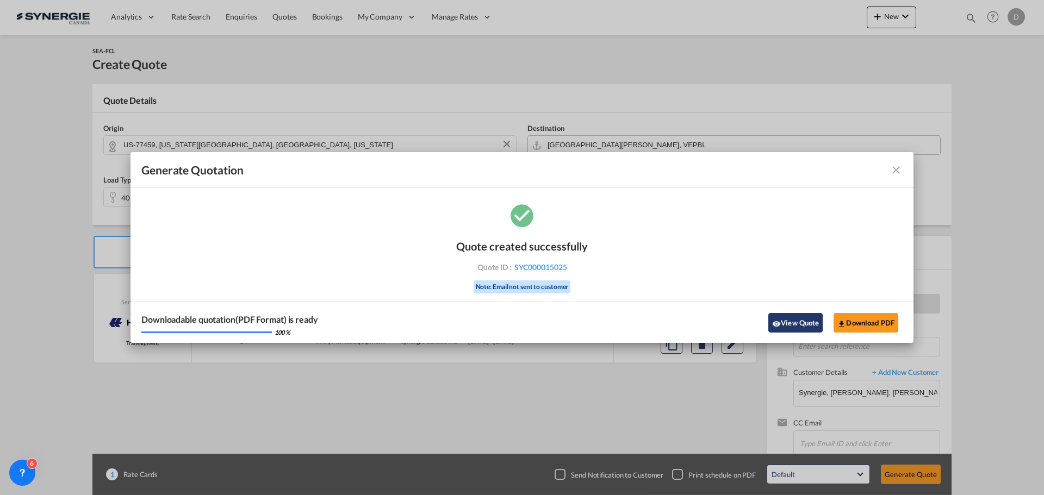
click at [776, 322] on md-icon "icon-eye" at bounding box center [776, 324] width 9 height 9
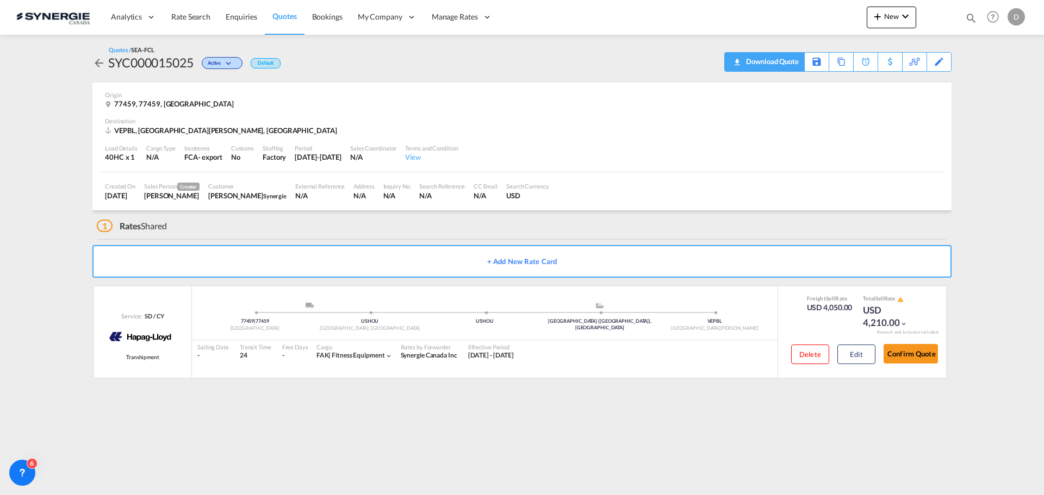
click at [786, 65] on div "Download Quote" at bounding box center [770, 61] width 55 height 17
click at [664, 172] on md-divider at bounding box center [522, 172] width 843 height 1
